Goal: Task Accomplishment & Management: Use online tool/utility

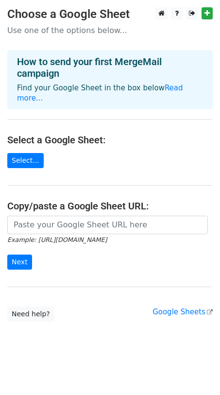
click at [60, 138] on main "Choose a Google Sheet Use one of the options below... How to send your first Me…" at bounding box center [110, 164] width 220 height 314
click at [29, 153] on link "Select..." at bounding box center [25, 160] width 36 height 15
click at [111, 148] on main "Choose a Google Sheet Use one of the options below... How to send your first Me…" at bounding box center [110, 164] width 220 height 314
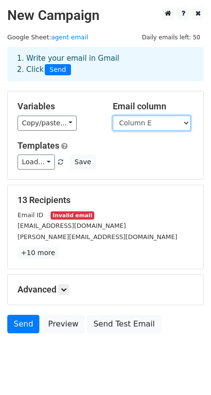
click at [149, 120] on select "Column A Column B Column C Column D Column E" at bounding box center [152, 123] width 78 height 15
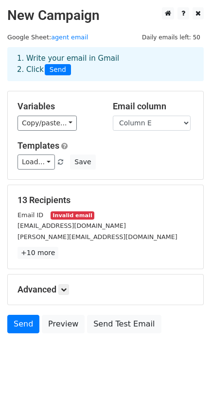
click at [187, 104] on h5 "Email column" at bounding box center [153, 106] width 81 height 11
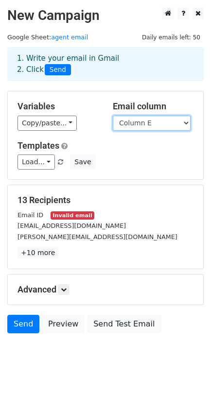
click at [160, 125] on select "Column A Column B Column C Column D Column E" at bounding box center [152, 123] width 78 height 15
click at [113, 116] on select "Column A Column B Column C Column D Column E" at bounding box center [152, 123] width 78 height 15
click at [155, 128] on select "Column A Column B Column C Column D Column E" at bounding box center [152, 123] width 78 height 15
click at [113, 116] on select "Column A Column B Column C Column D Column E" at bounding box center [152, 123] width 78 height 15
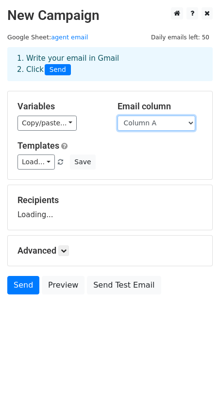
click at [165, 121] on select "Column A Column B Column C Column D Column E" at bounding box center [156, 123] width 78 height 15
select select "Column E"
click at [117, 116] on select "Column A Column B Column C Column D Column E" at bounding box center [156, 123] width 78 height 15
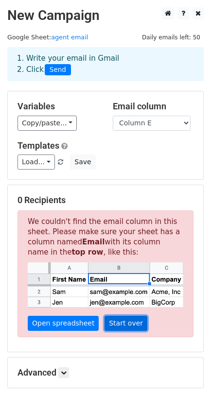
click at [115, 321] on link "Start over" at bounding box center [125, 322] width 43 height 15
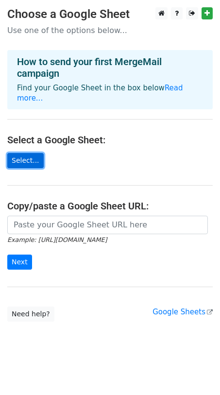
click at [25, 153] on link "Select..." at bounding box center [25, 160] width 36 height 15
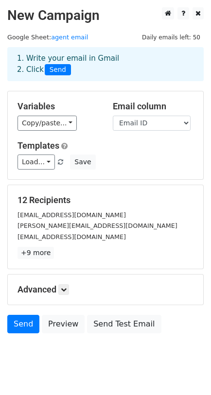
click at [143, 203] on h5 "12 Recipients" at bounding box center [105, 200] width 176 height 11
click at [66, 288] on icon at bounding box center [64, 289] width 6 height 6
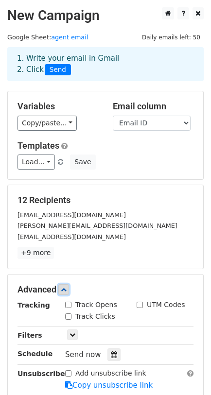
scroll to position [116, 0]
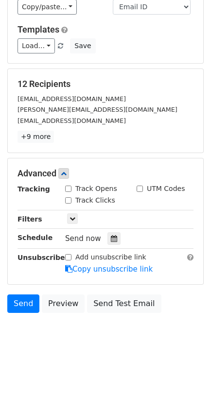
click at [69, 254] on input "Add unsubscribe link" at bounding box center [68, 257] width 6 height 6
checkbox input "true"
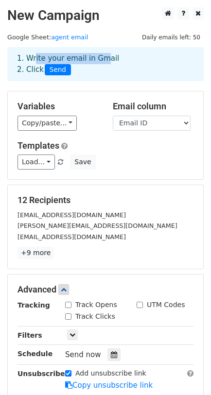
drag, startPoint x: 32, startPoint y: 59, endPoint x: 93, endPoint y: 59, distance: 61.2
click at [93, 59] on div "1. Write your email in Gmail 2. Click Send" at bounding box center [105, 64] width 191 height 22
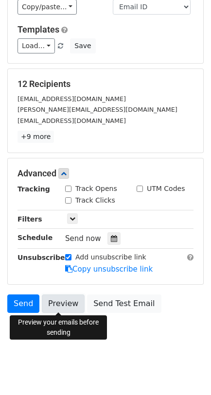
click at [56, 301] on link "Preview" at bounding box center [63, 303] width 43 height 18
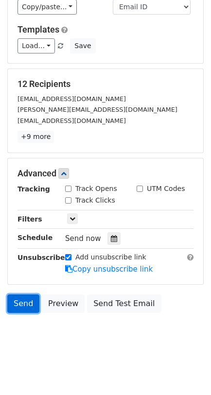
click at [20, 301] on link "Send" at bounding box center [23, 303] width 32 height 18
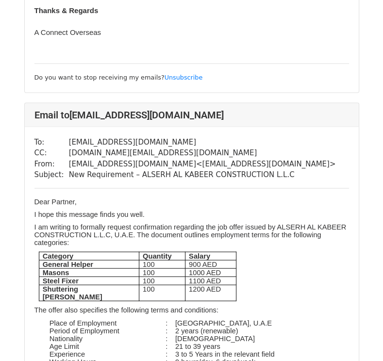
scroll to position [959, 0]
